Goal: Task Accomplishment & Management: Use online tool/utility

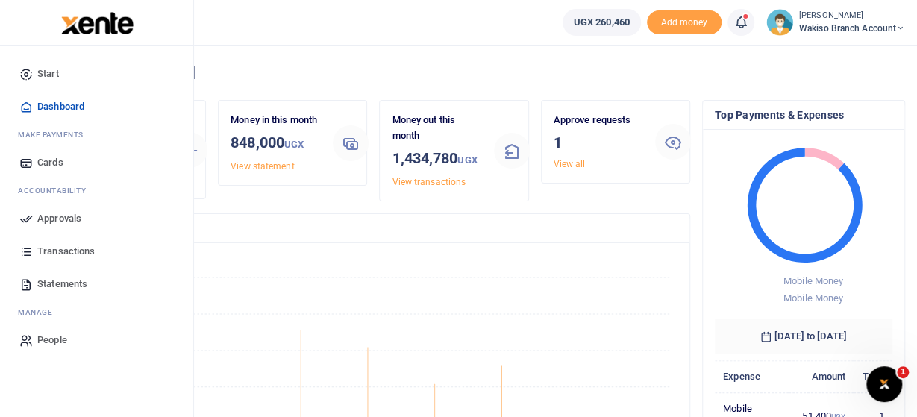
click at [51, 216] on span "Approvals" at bounding box center [59, 218] width 44 height 15
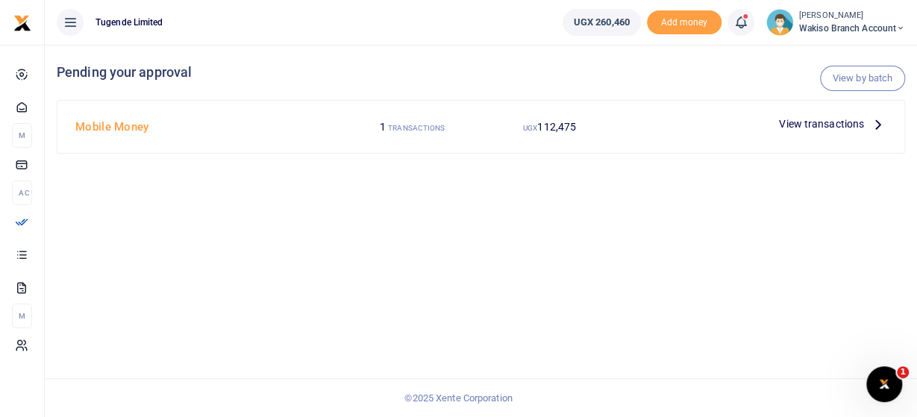
click at [807, 125] on span "View transactions" at bounding box center [821, 124] width 85 height 16
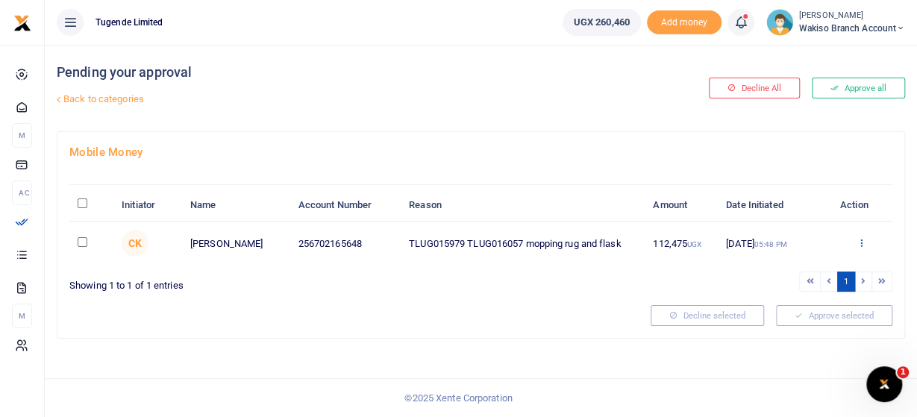
click at [858, 242] on icon at bounding box center [861, 242] width 10 height 10
click at [799, 271] on link "Approve" at bounding box center [806, 267] width 118 height 21
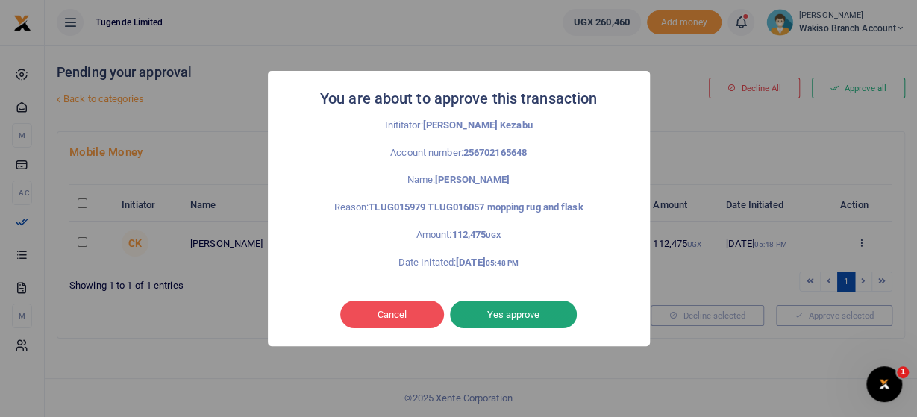
click at [532, 313] on button "Yes approve" at bounding box center [513, 315] width 127 height 28
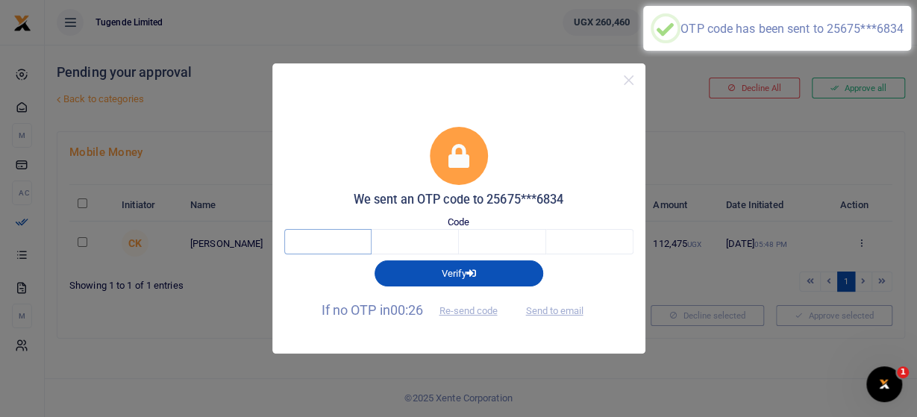
click at [324, 244] on input "text" at bounding box center [327, 241] width 87 height 25
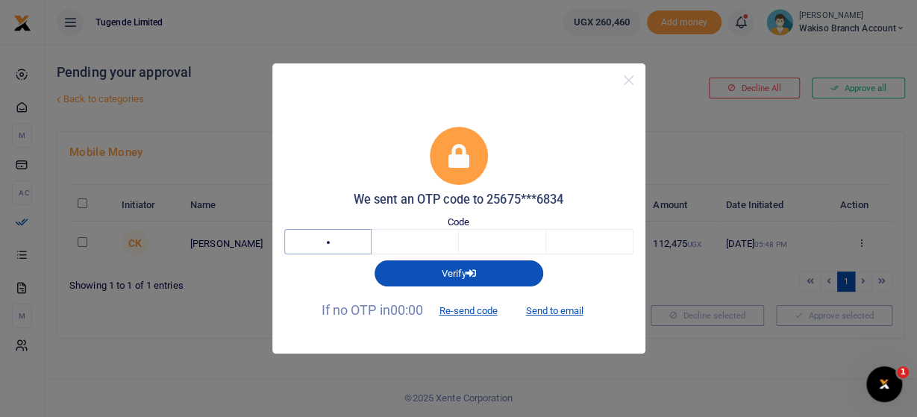
type input "6"
type input "3"
type input "0"
type input "6"
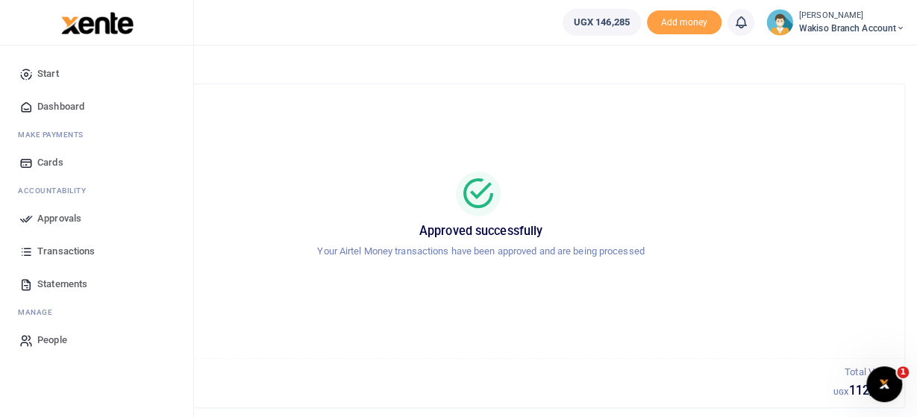
click at [43, 253] on span "Transactions" at bounding box center [65, 251] width 57 height 15
